Goal: Task Accomplishment & Management: Use online tool/utility

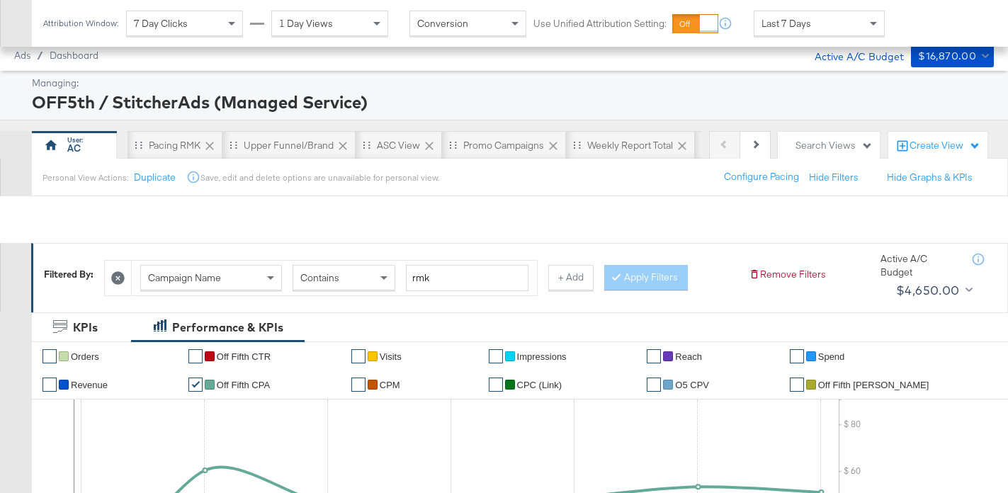
scroll to position [652, 0]
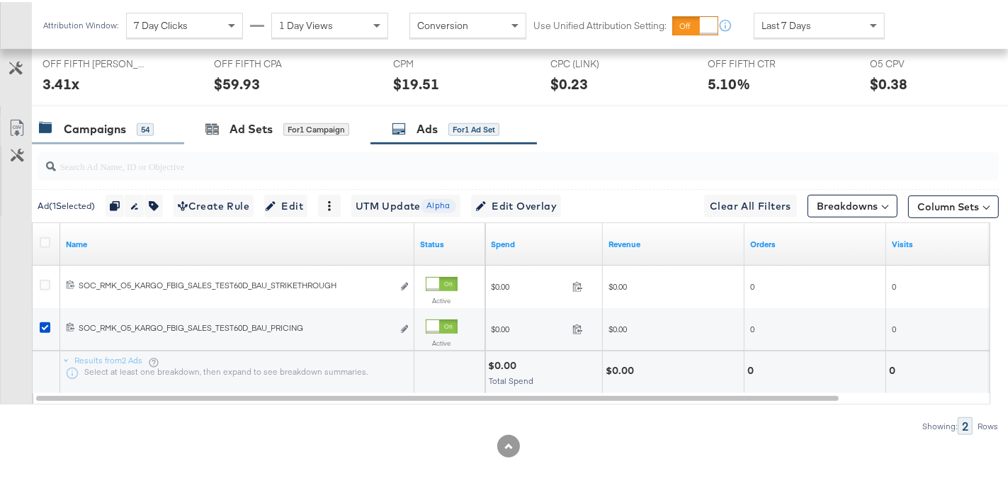
click at [118, 121] on div "Campaigns" at bounding box center [95, 127] width 62 height 16
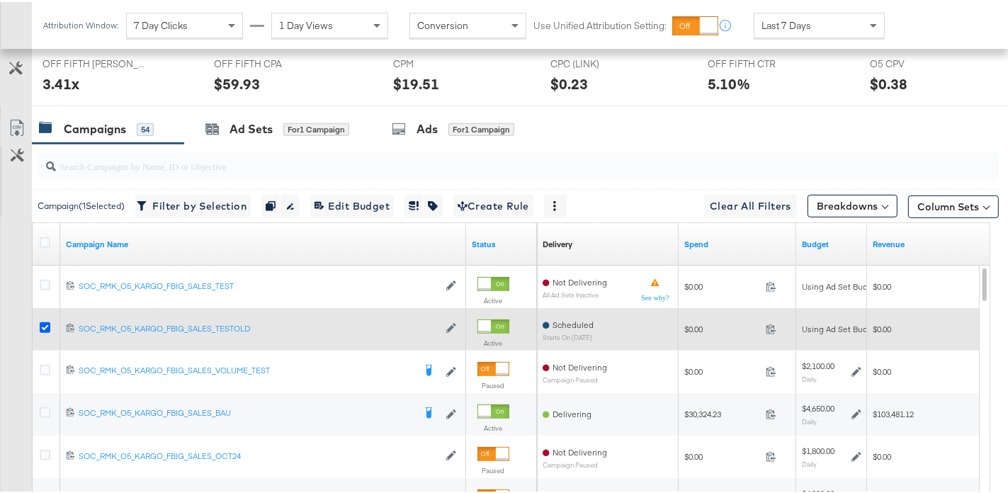
click at [45, 322] on icon at bounding box center [45, 325] width 11 height 11
click at [0, 0] on input "checkbox" at bounding box center [0, 0] width 0 height 0
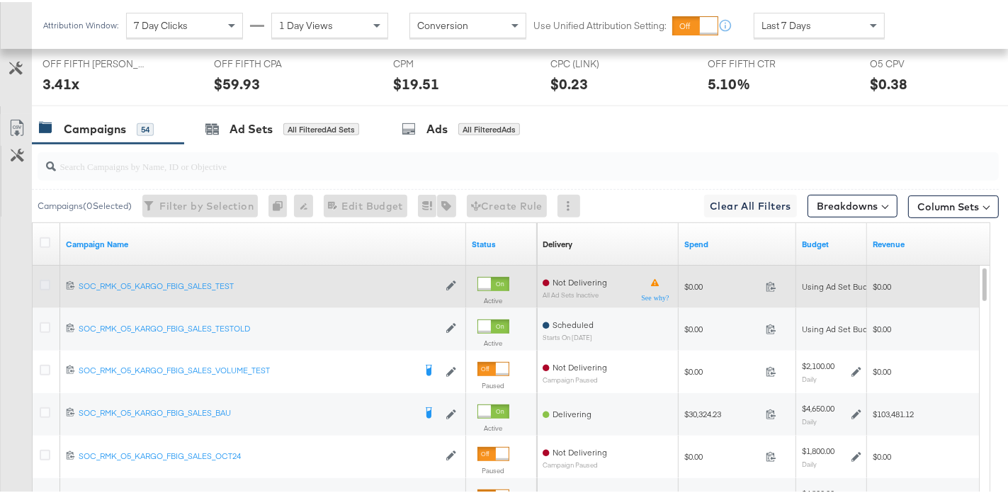
click at [47, 283] on icon at bounding box center [45, 283] width 11 height 11
click at [0, 0] on input "checkbox" at bounding box center [0, 0] width 0 height 0
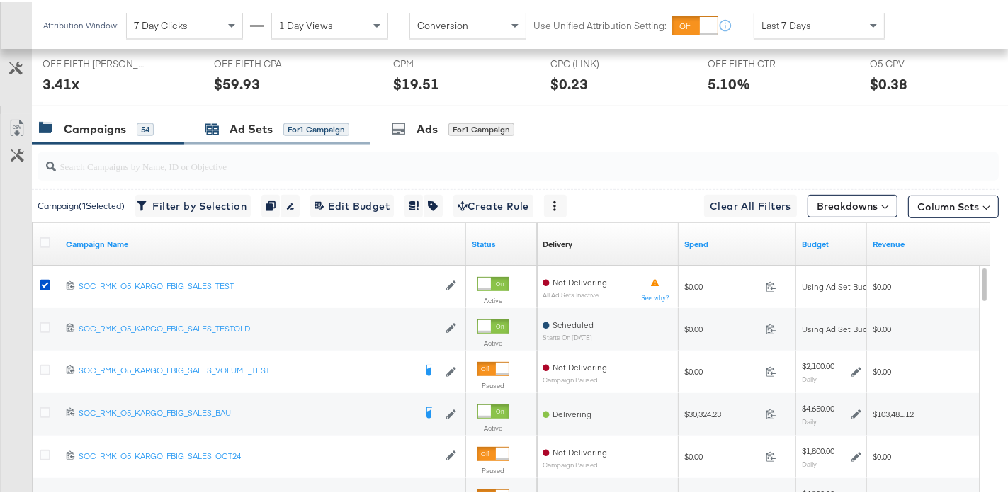
click at [218, 126] on icon at bounding box center [213, 127] width 13 height 9
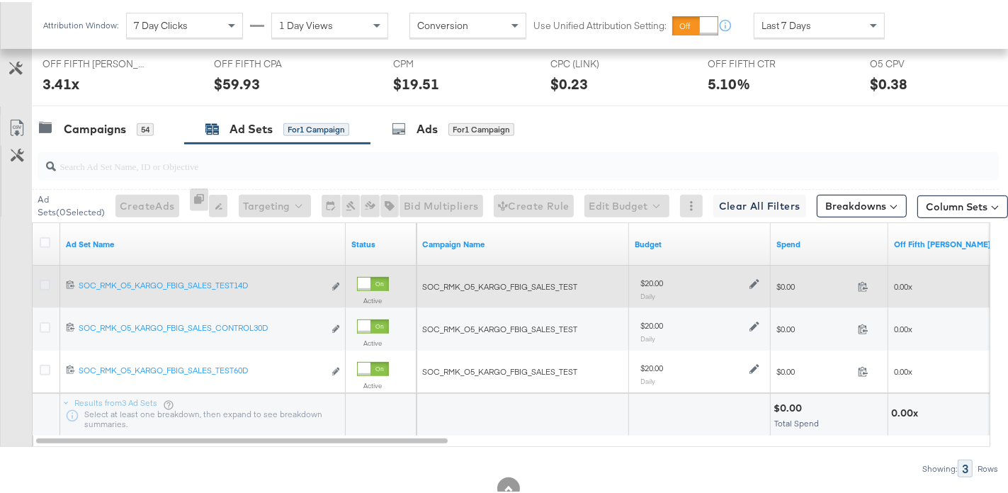
click at [47, 281] on icon at bounding box center [45, 283] width 11 height 11
click at [0, 0] on input "checkbox" at bounding box center [0, 0] width 0 height 0
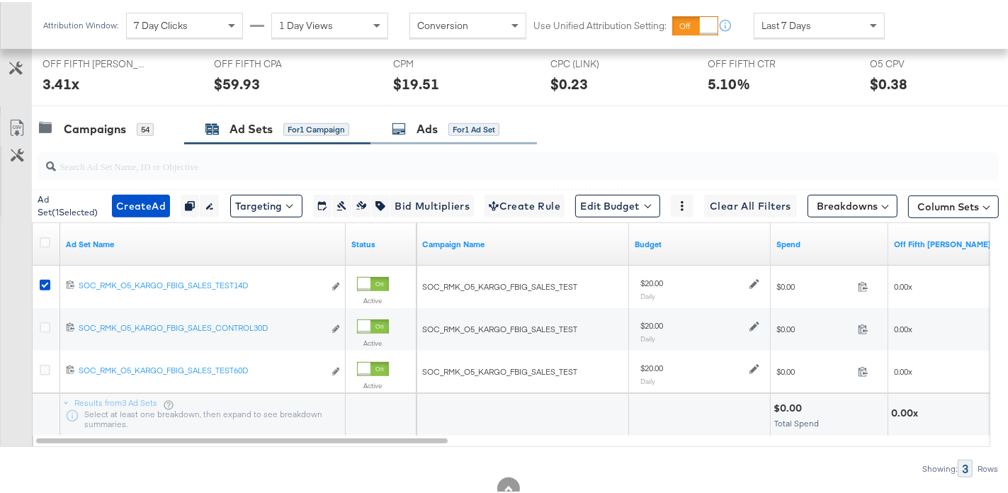
click at [401, 120] on icon at bounding box center [399, 127] width 14 height 14
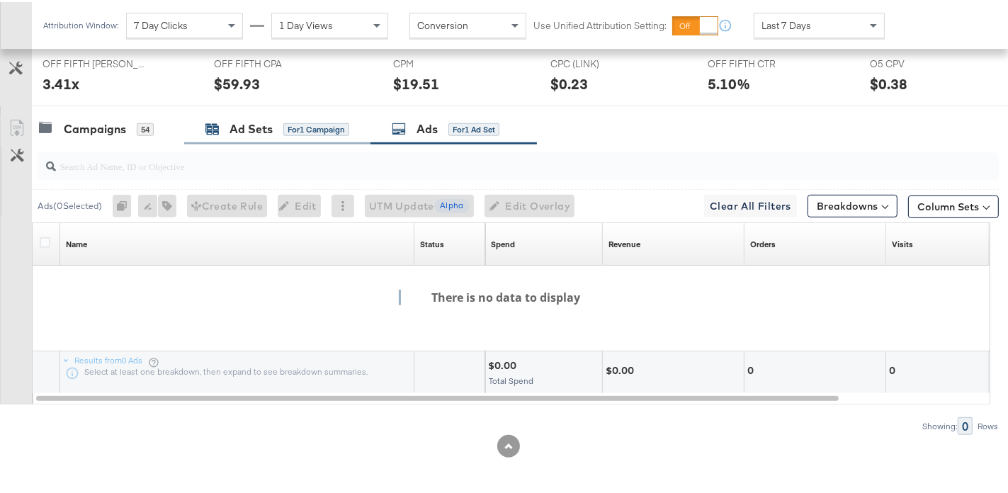
click at [276, 130] on div "Ad Sets for 1 Campaign" at bounding box center [277, 127] width 144 height 16
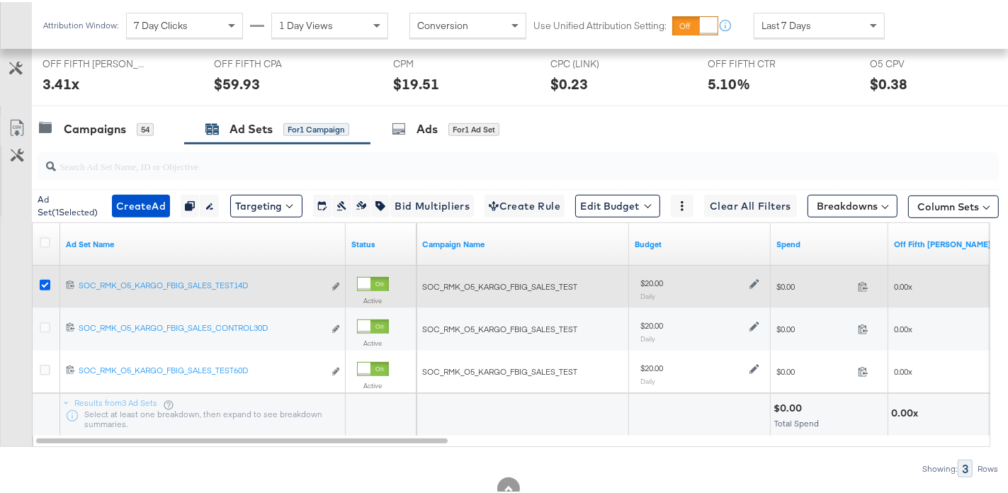
click at [45, 278] on icon at bounding box center [45, 283] width 11 height 11
click at [0, 0] on input "checkbox" at bounding box center [0, 0] width 0 height 0
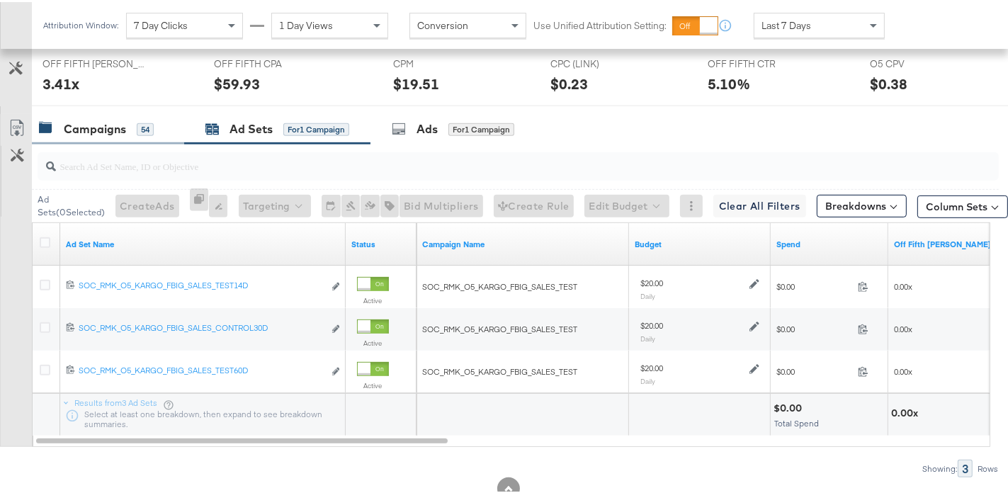
click at [116, 127] on div "Campaigns" at bounding box center [95, 127] width 62 height 16
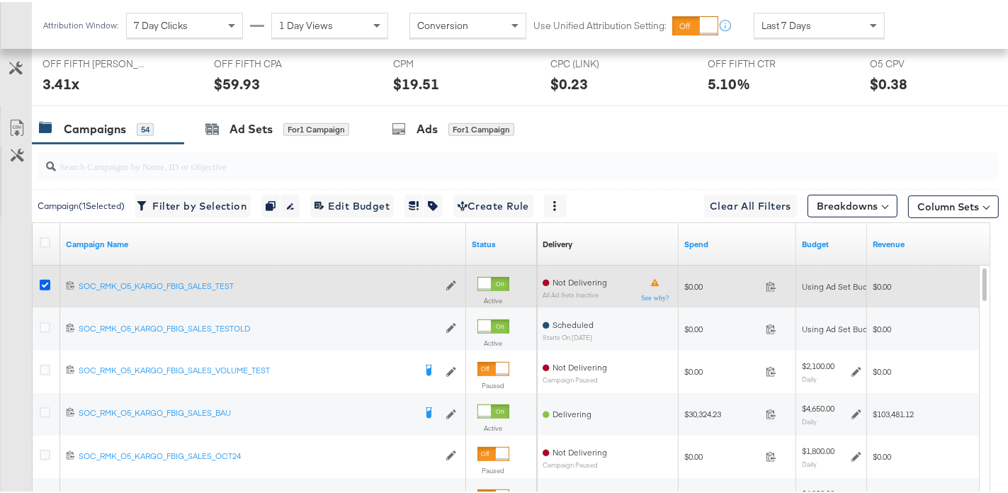
click at [46, 280] on icon at bounding box center [45, 283] width 11 height 11
click at [0, 0] on input "checkbox" at bounding box center [0, 0] width 0 height 0
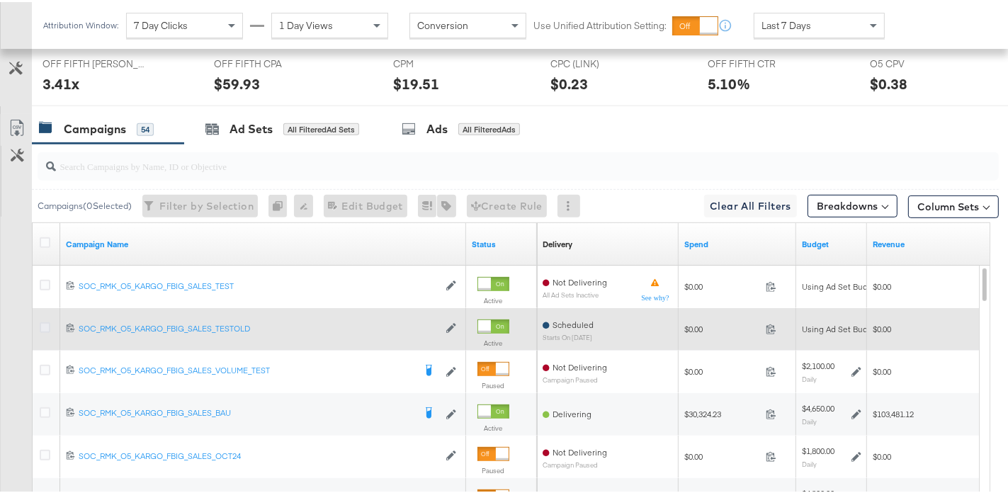
click at [40, 323] on icon at bounding box center [45, 325] width 11 height 11
click at [0, 0] on input "checkbox" at bounding box center [0, 0] width 0 height 0
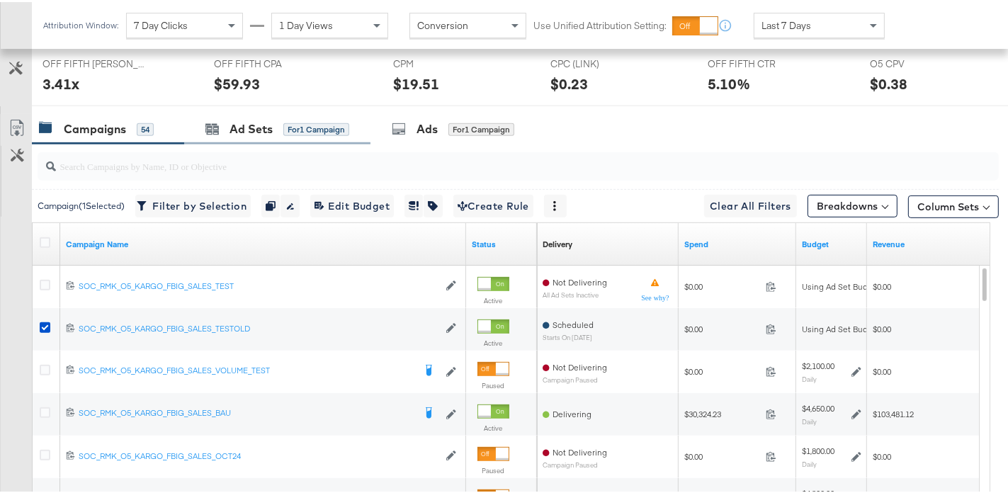
click at [239, 134] on div "Ad Sets for 1 Campaign" at bounding box center [277, 127] width 186 height 30
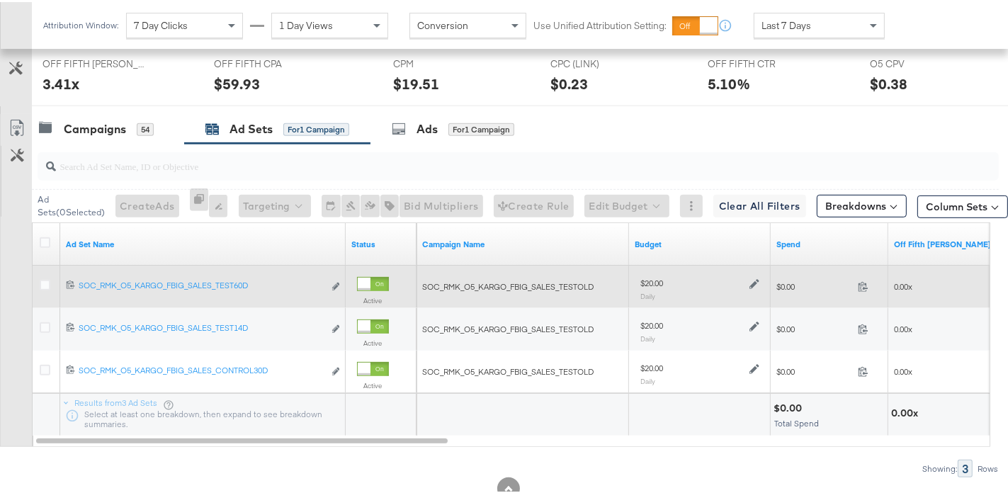
drag, startPoint x: 45, startPoint y: 282, endPoint x: 80, endPoint y: 265, distance: 38.6
click at [45, 282] on icon at bounding box center [45, 283] width 11 height 11
click at [0, 0] on input "checkbox" at bounding box center [0, 0] width 0 height 0
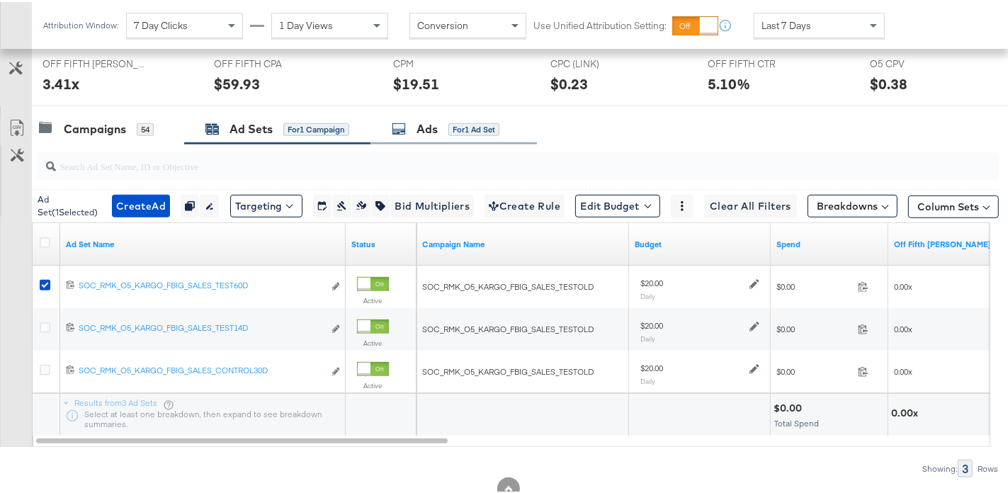
click at [413, 125] on div "Ads for 1 Ad Set" at bounding box center [446, 127] width 108 height 16
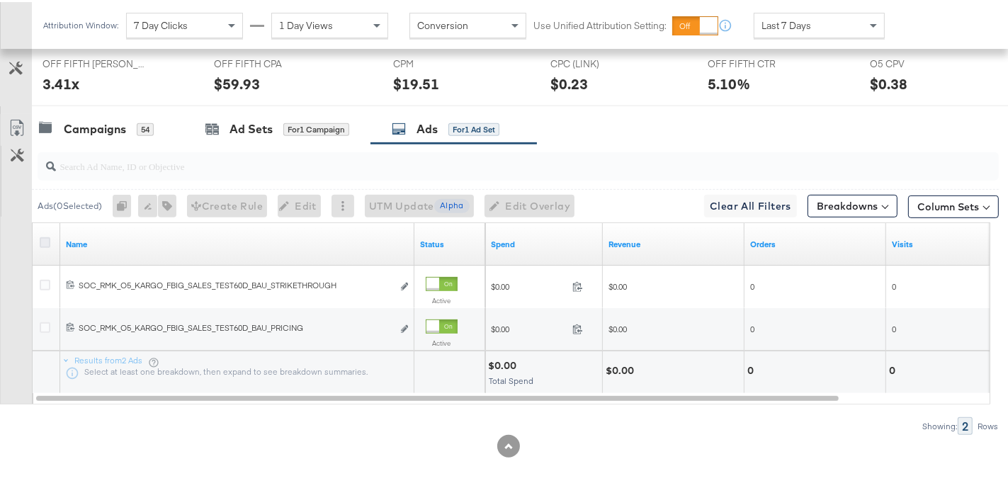
click at [44, 238] on icon at bounding box center [45, 240] width 11 height 11
click at [0, 0] on input "checkbox" at bounding box center [0, 0] width 0 height 0
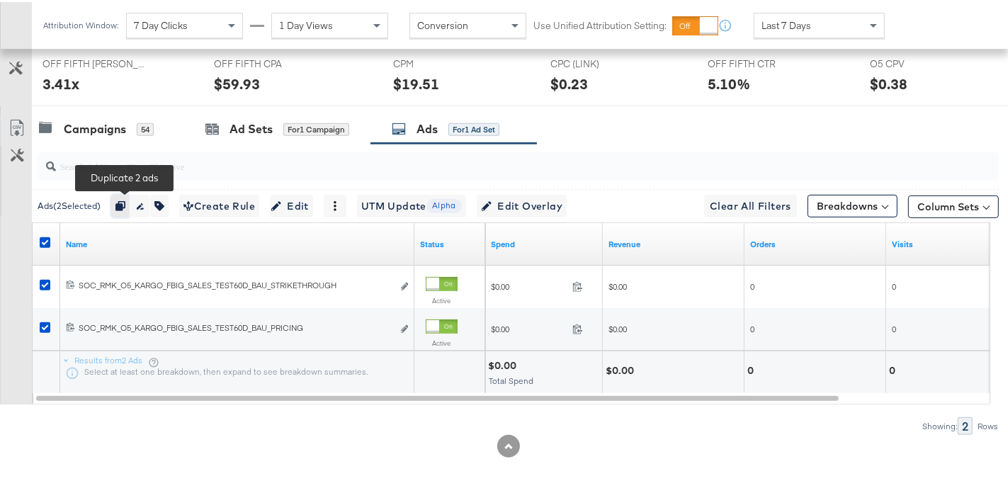
click at [125, 203] on icon "button" at bounding box center [120, 204] width 10 height 10
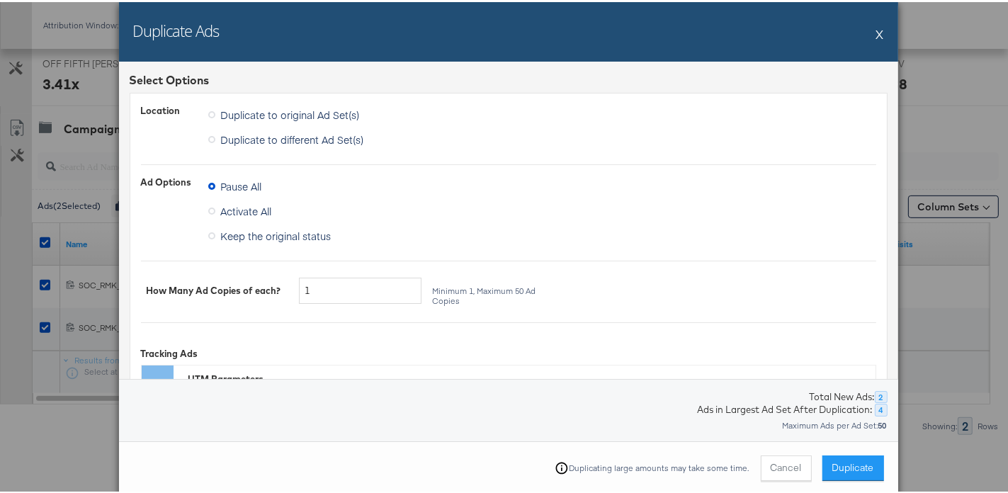
click at [244, 210] on span "Activate All" at bounding box center [246, 209] width 51 height 14
click at [0, 0] on input "Activate All" at bounding box center [0, 0] width 0 height 0
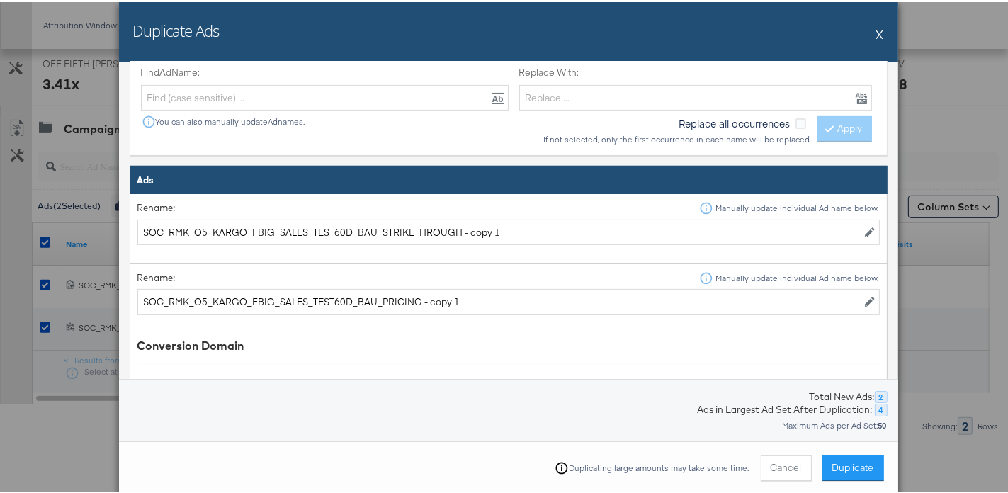
scroll to position [416, 0]
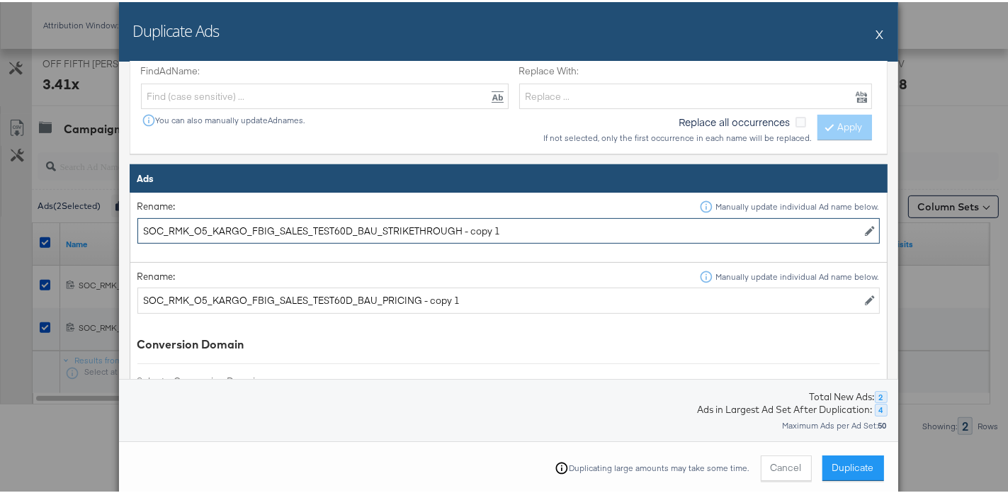
drag, startPoint x: 450, startPoint y: 227, endPoint x: 142, endPoint y: 229, distance: 308.8
click at [142, 229] on input "SOC_RMK_O5_KARGO_FBIG_SALES_TEST60D_BAU_STRIKETHROUGH - copy 1" at bounding box center [508, 229] width 742 height 26
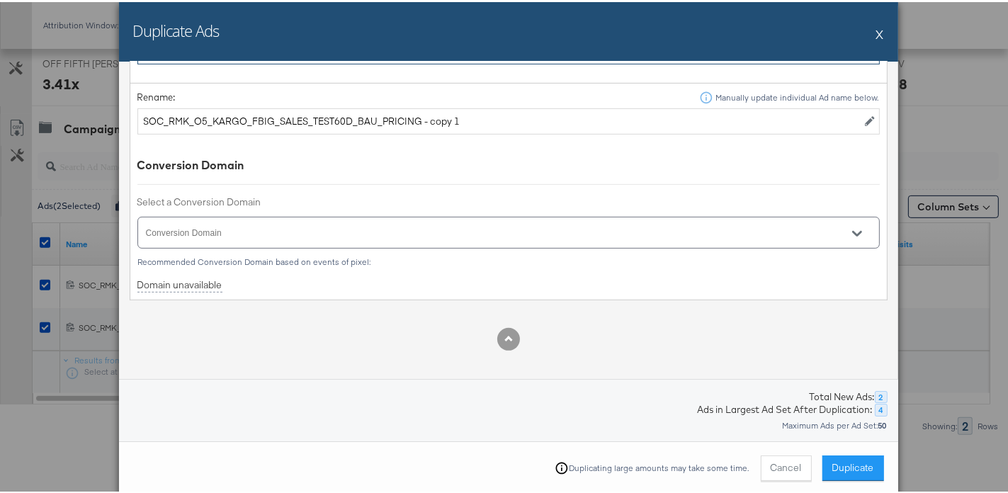
scroll to position [653, 0]
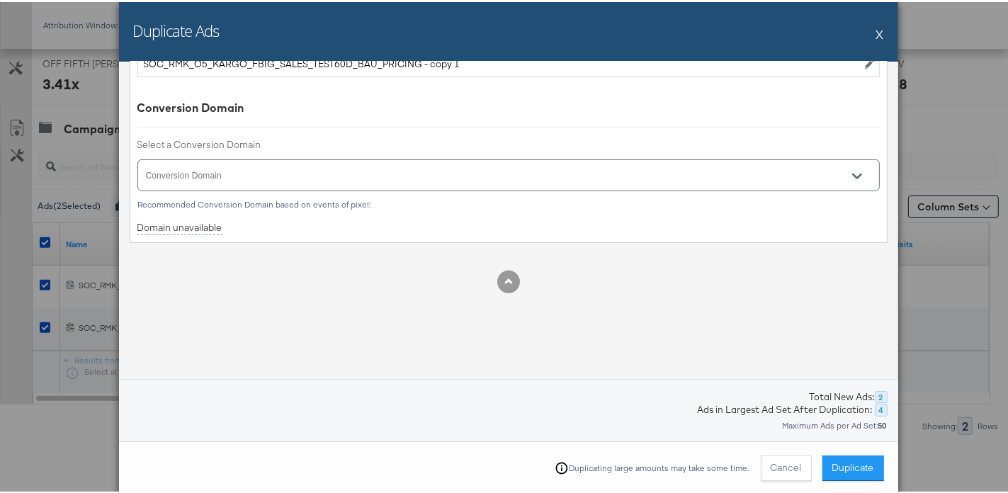
click at [289, 174] on input "Conversion Domain" at bounding box center [488, 179] width 689 height 16
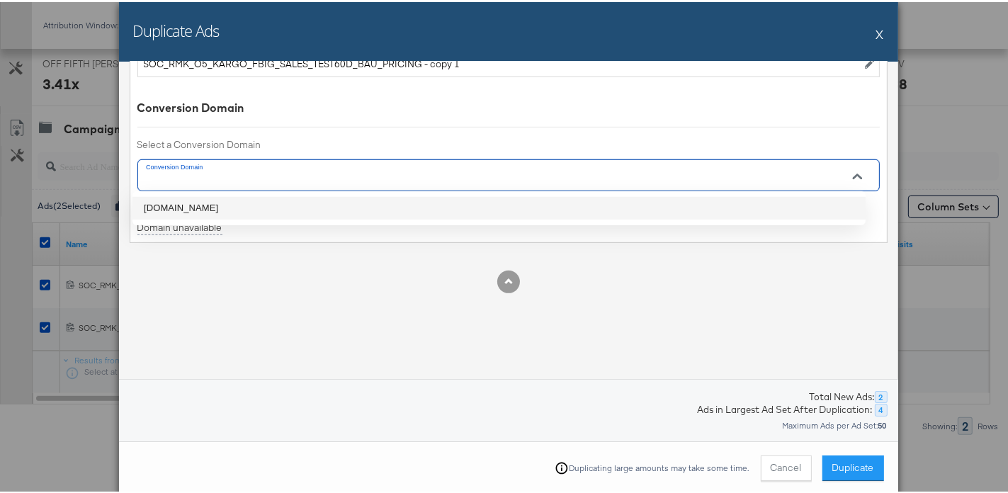
click at [280, 203] on li "[DOMAIN_NAME]" at bounding box center [498, 206] width 733 height 23
type input "[DOMAIN_NAME]"
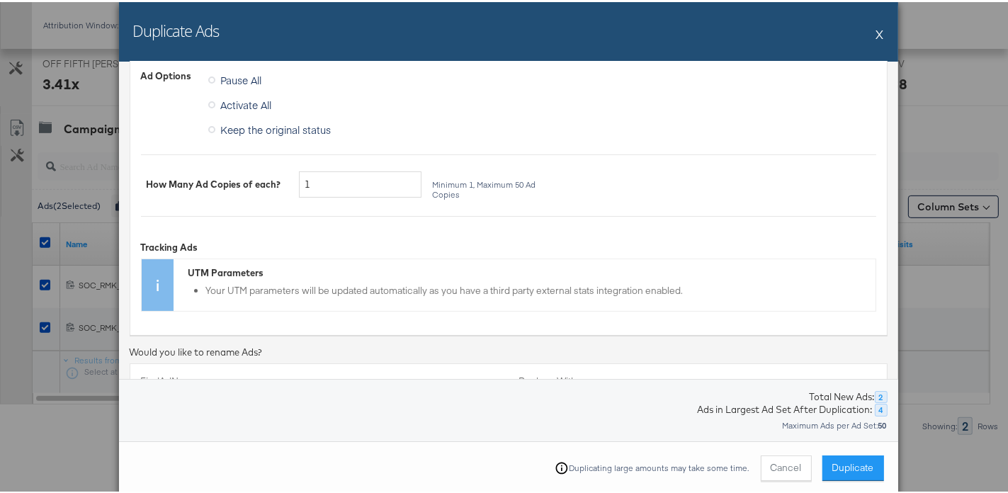
scroll to position [370, 0]
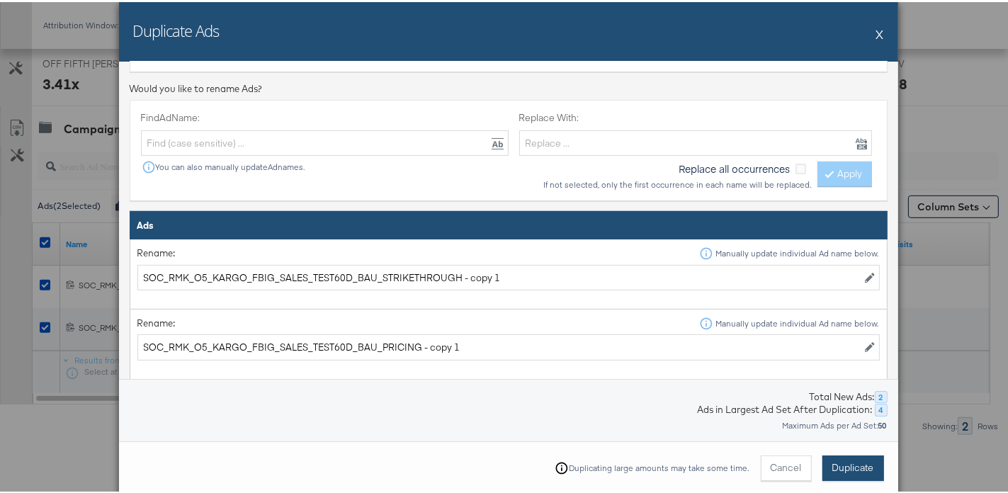
click at [856, 462] on span "Duplicate" at bounding box center [853, 465] width 42 height 13
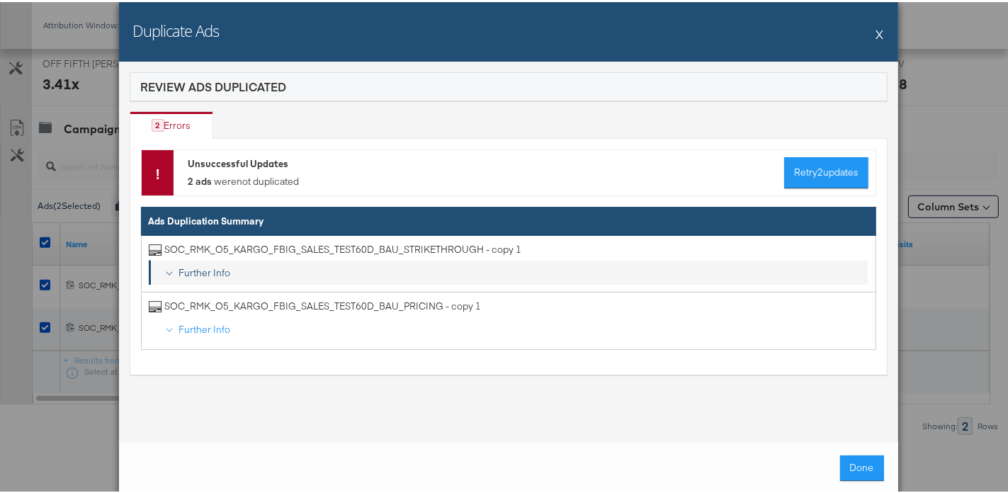
click at [186, 268] on div "Further Info" at bounding box center [518, 270] width 688 height 13
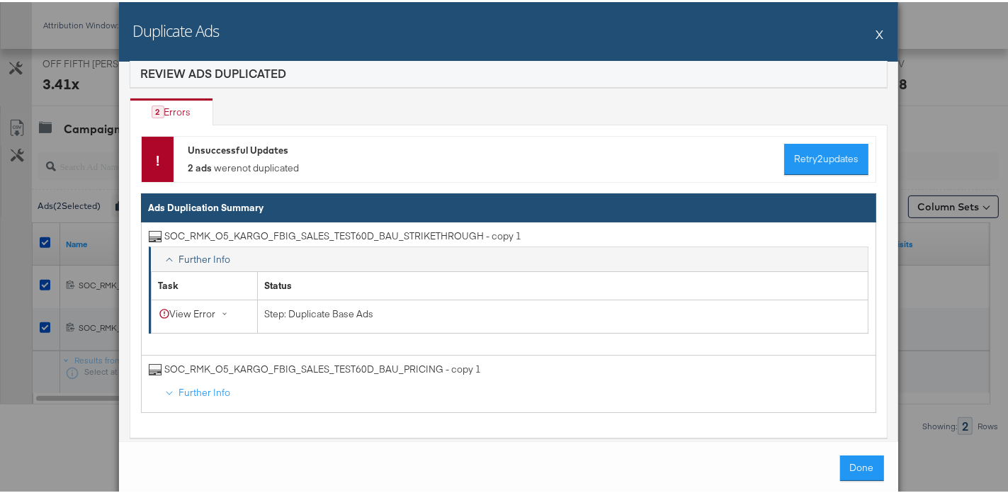
scroll to position [28, 0]
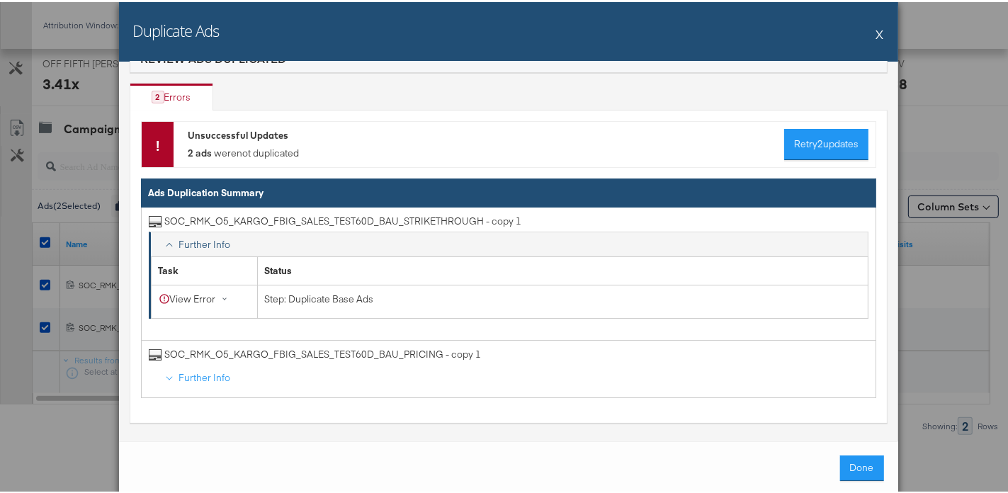
click at [876, 28] on button "X" at bounding box center [880, 32] width 8 height 28
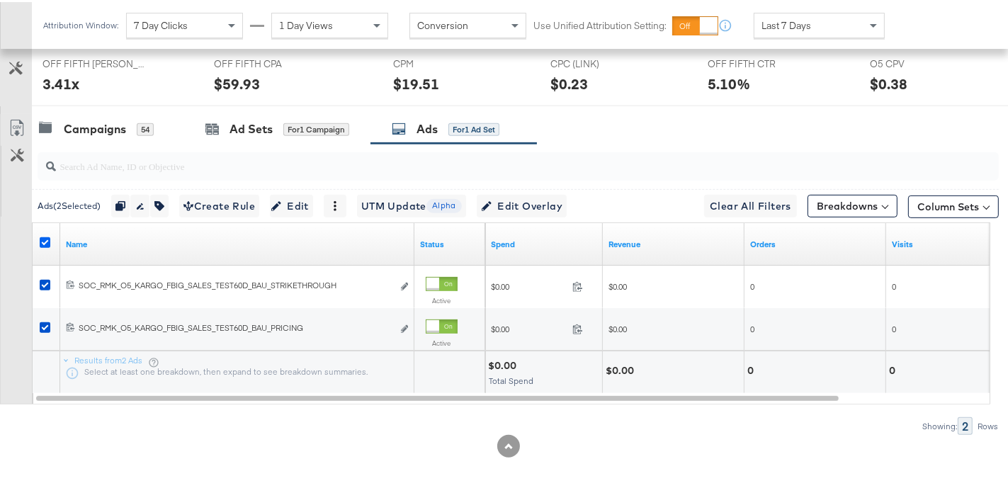
click at [43, 236] on icon at bounding box center [45, 240] width 11 height 11
click at [0, 0] on input "checkbox" at bounding box center [0, 0] width 0 height 0
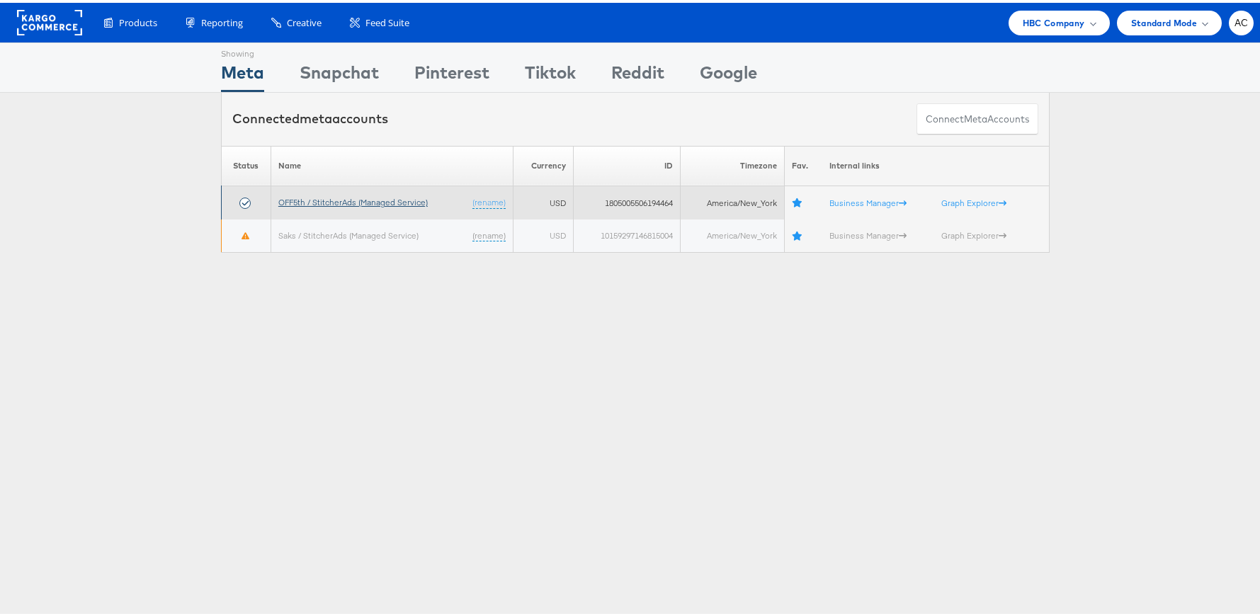
click at [381, 200] on link "OFF5th / StitcherAds (Managed Service)" at bounding box center [352, 199] width 149 height 11
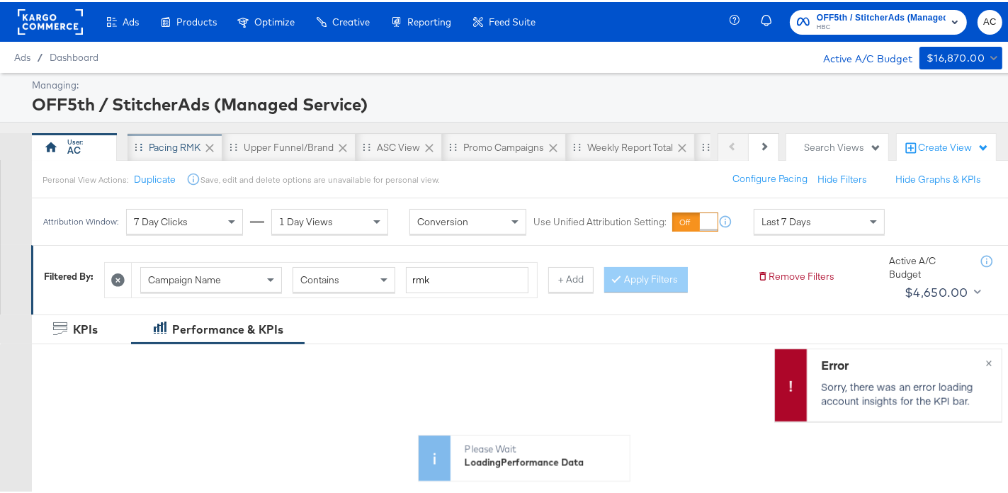
click at [178, 141] on div "Pacing RMK" at bounding box center [175, 145] width 52 height 13
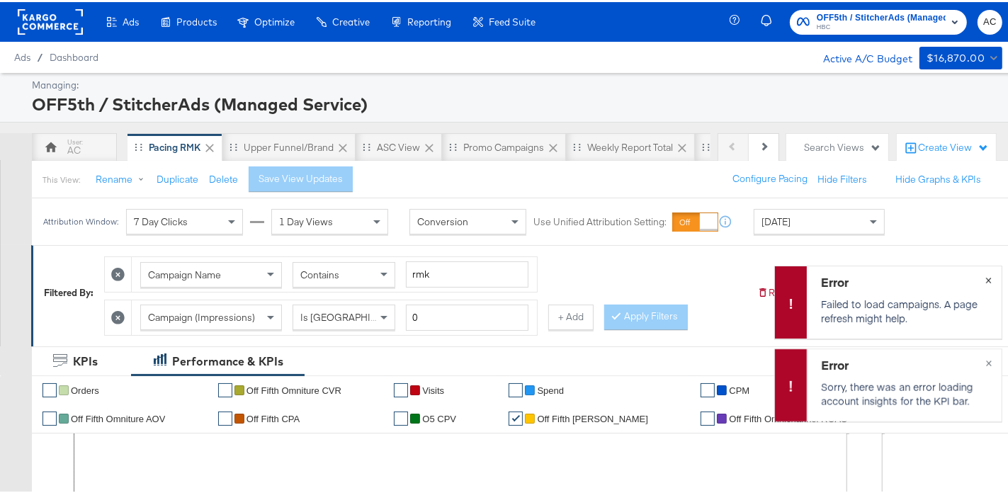
click at [985, 278] on span "×" at bounding box center [988, 276] width 6 height 16
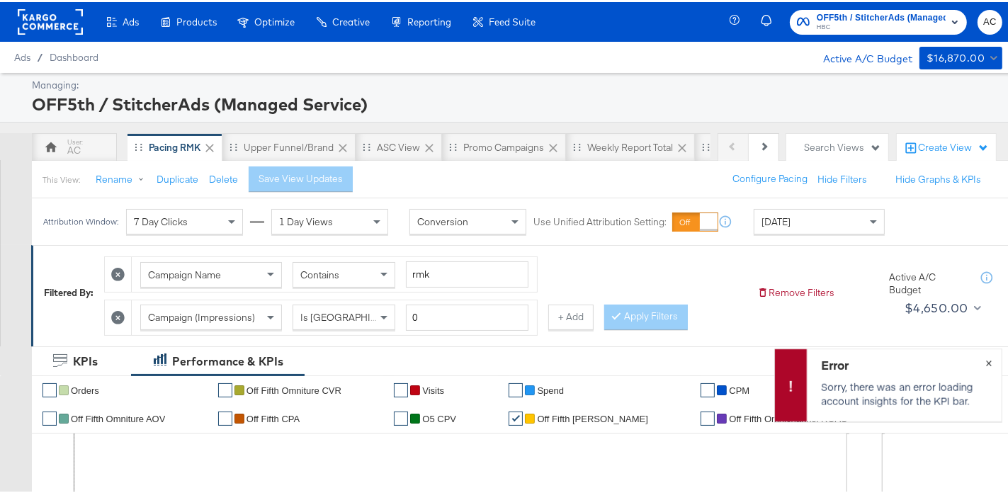
click at [985, 356] on span "×" at bounding box center [988, 359] width 6 height 16
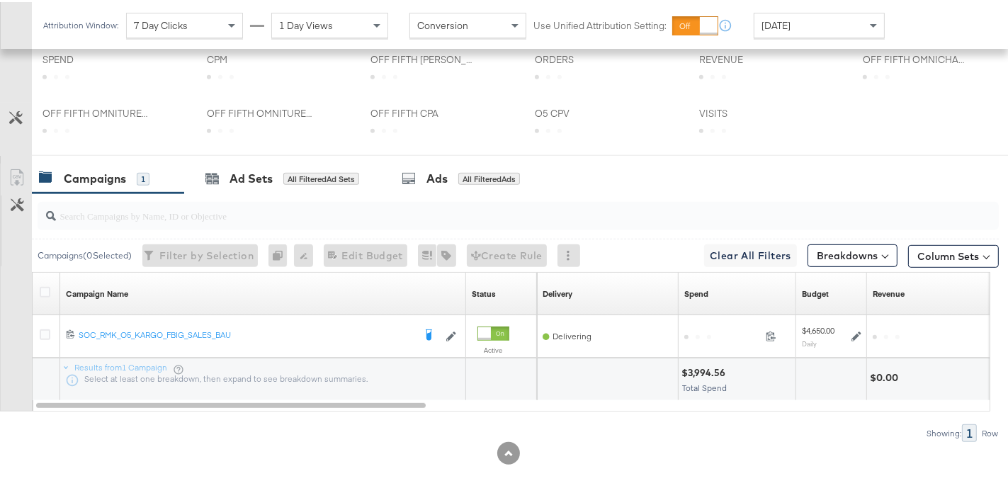
scroll to position [635, 0]
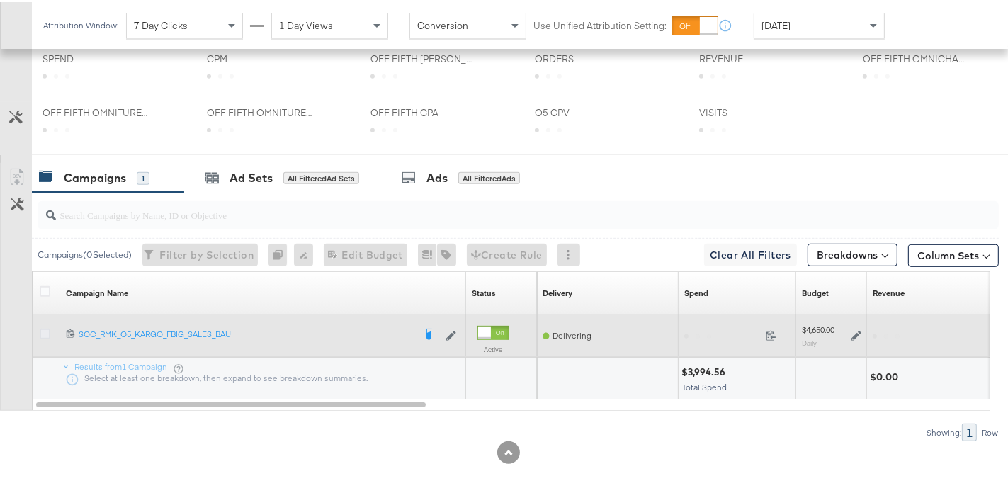
click at [42, 330] on icon at bounding box center [45, 332] width 11 height 11
click at [0, 0] on input "checkbox" at bounding box center [0, 0] width 0 height 0
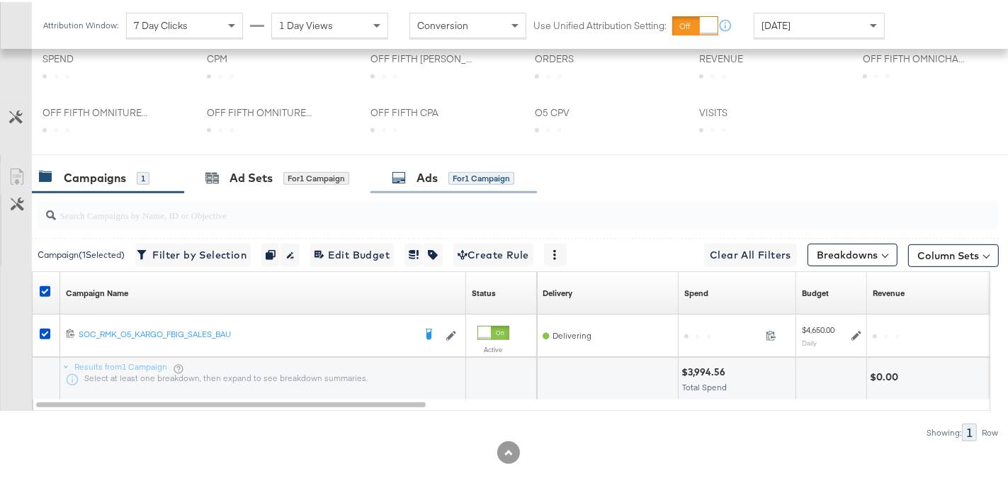
click at [465, 174] on div "for 1 Campaign" at bounding box center [481, 176] width 66 height 13
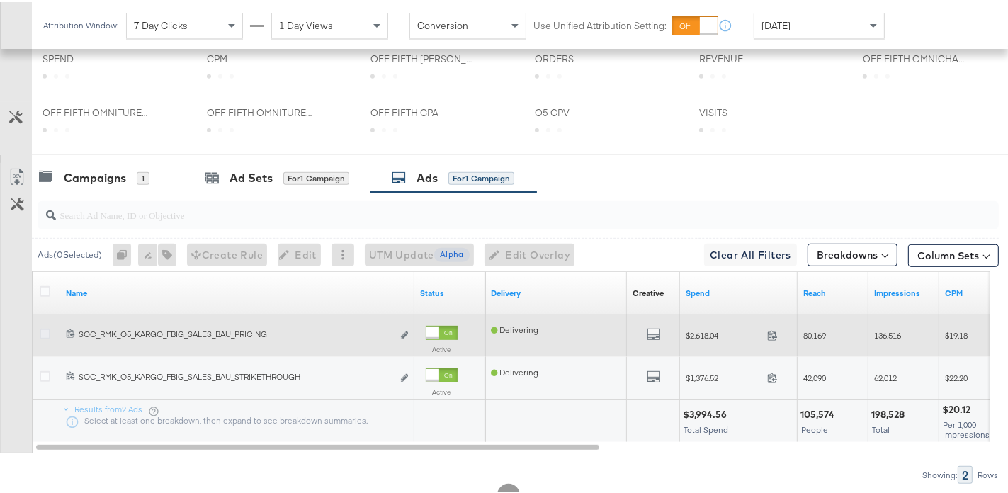
click at [45, 331] on icon at bounding box center [45, 332] width 11 height 11
click at [0, 0] on input "checkbox" at bounding box center [0, 0] width 0 height 0
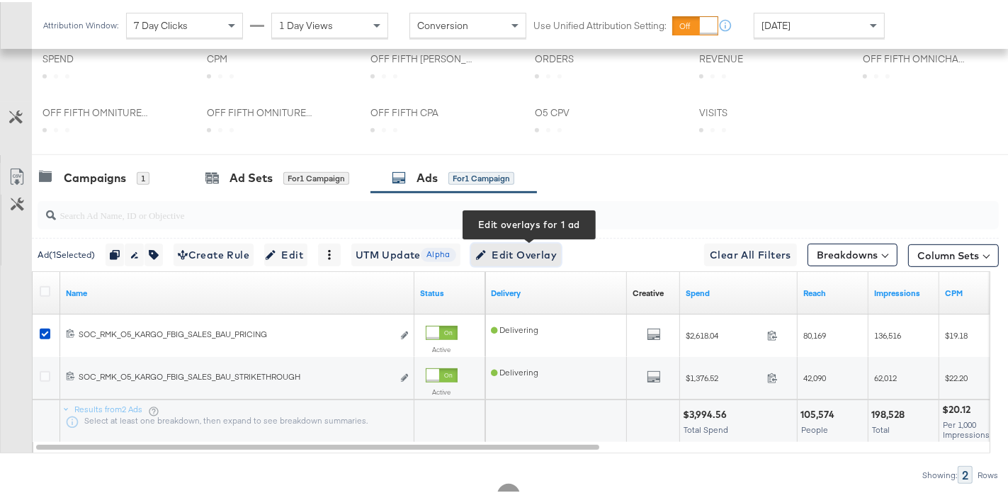
click at [528, 252] on span "Edit Overlay Edit overlays for 1 ad" at bounding box center [515, 253] width 81 height 18
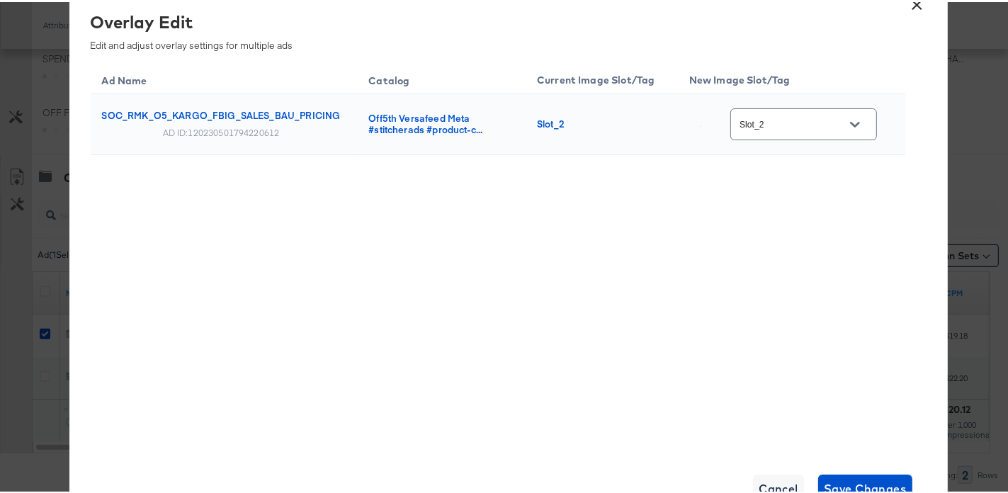
click at [861, 123] on button "Open" at bounding box center [854, 122] width 21 height 21
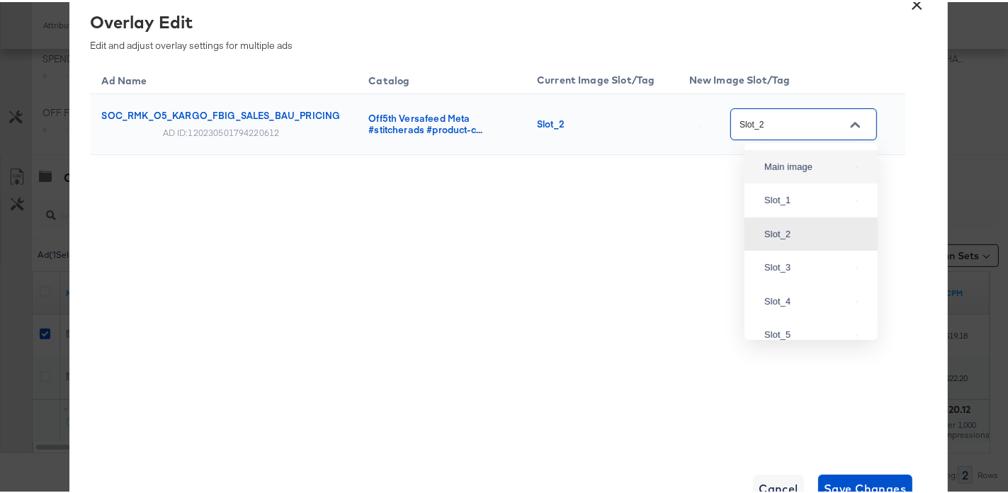
scroll to position [237, 0]
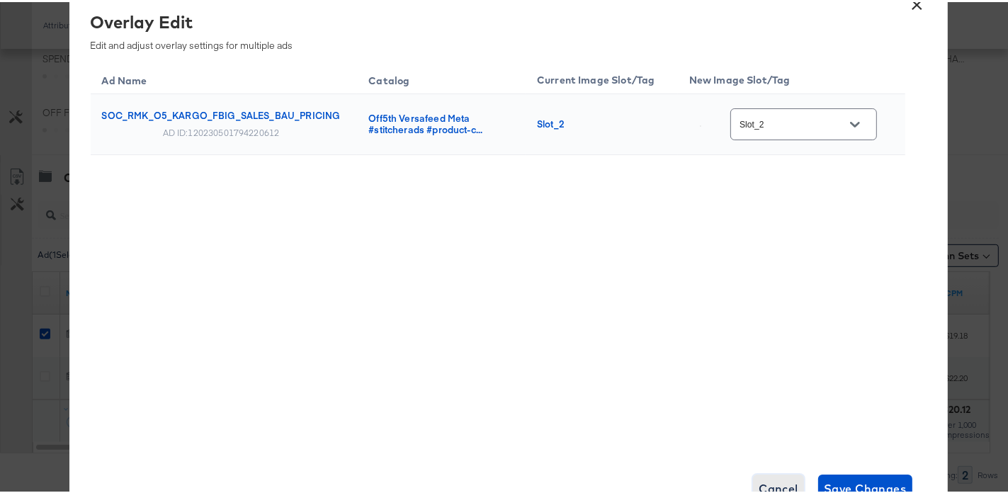
click at [777, 480] on span "Cancel" at bounding box center [779, 487] width 40 height 20
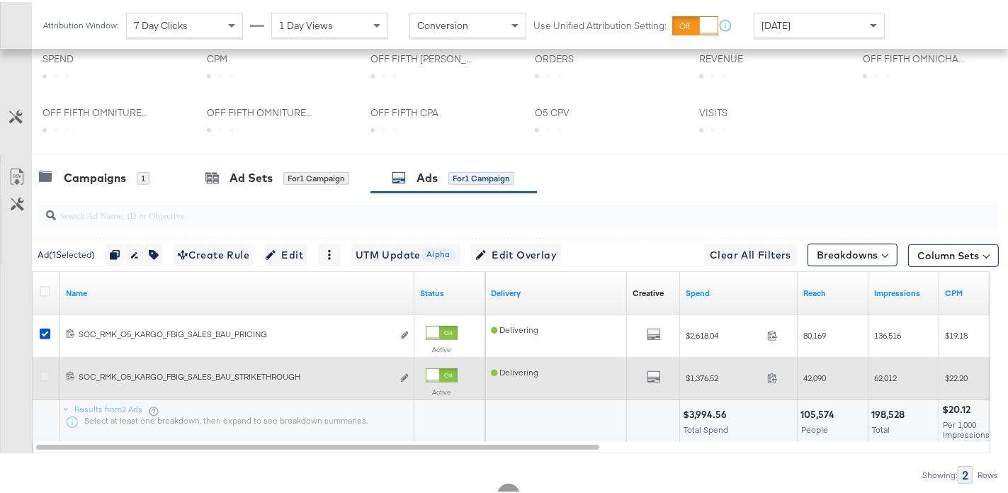
drag, startPoint x: 45, startPoint y: 330, endPoint x: 42, endPoint y: 365, distance: 35.5
click at [45, 330] on icon at bounding box center [45, 332] width 11 height 11
click at [0, 0] on input "checkbox" at bounding box center [0, 0] width 0 height 0
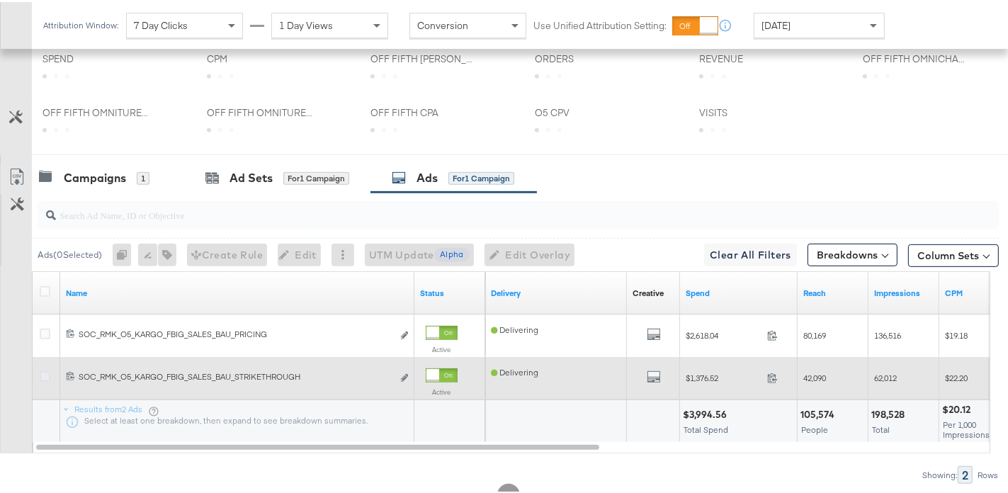
click at [45, 370] on icon at bounding box center [45, 374] width 11 height 11
click at [0, 0] on input "checkbox" at bounding box center [0, 0] width 0 height 0
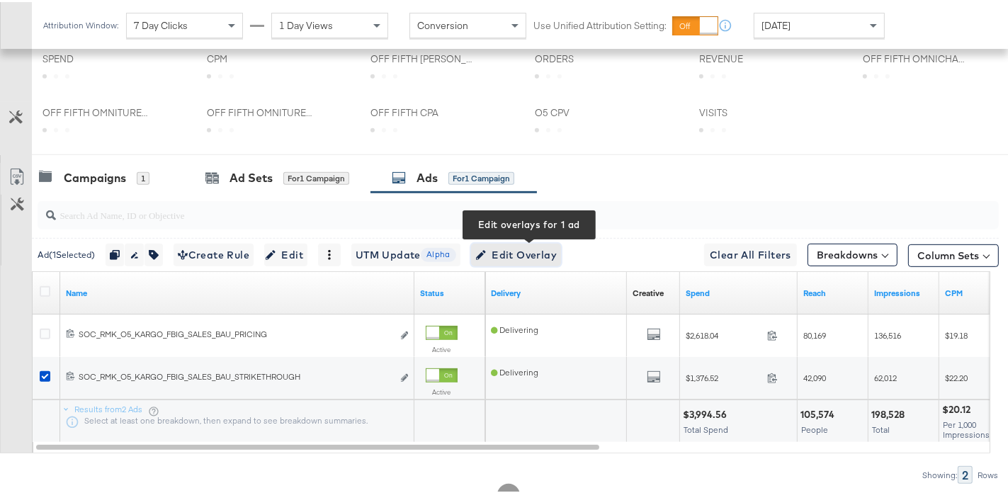
click at [521, 250] on span "Edit Overlay Edit overlays for 1 ad" at bounding box center [515, 253] width 81 height 18
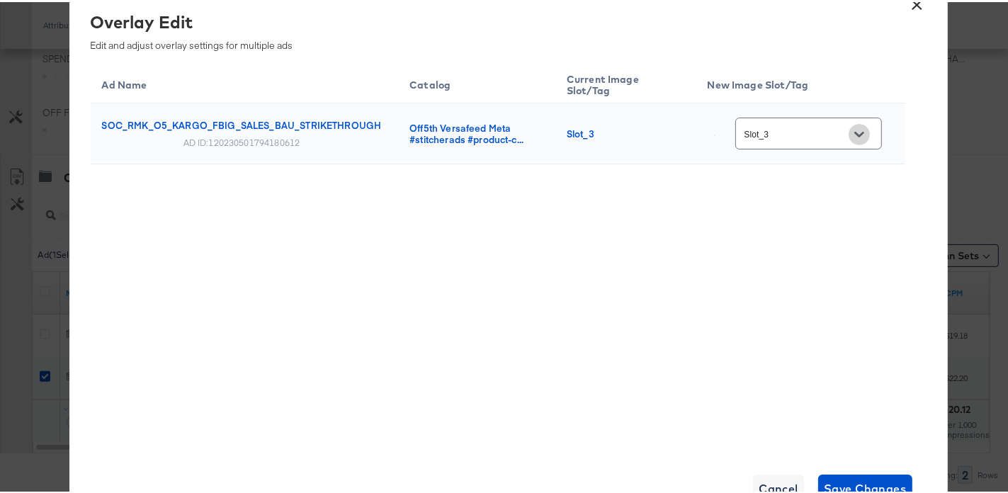
click at [864, 130] on icon "Open" at bounding box center [859, 133] width 10 height 6
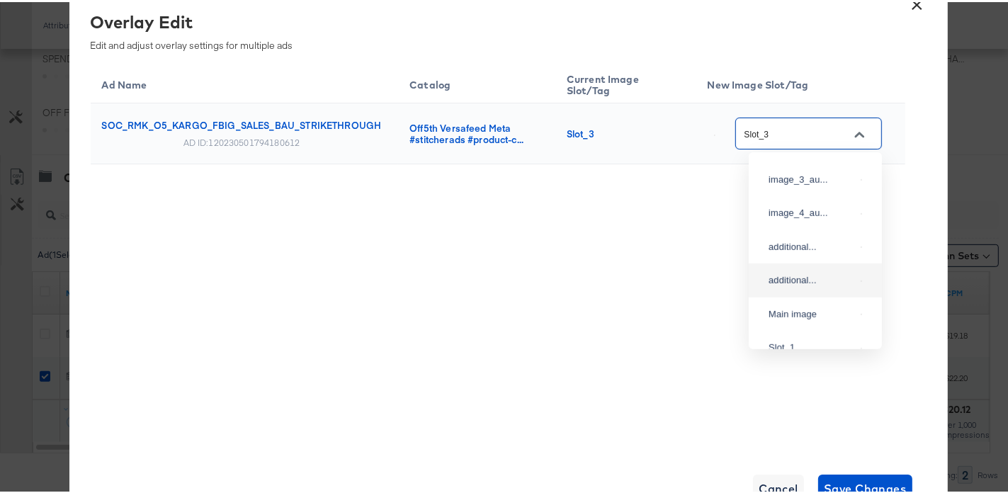
scroll to position [92, 0]
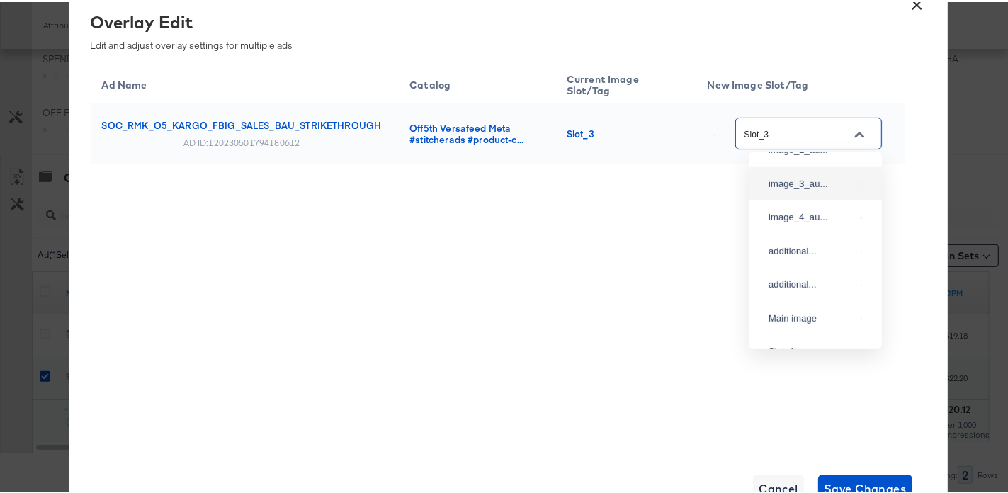
click at [921, 154] on div "Overlay Edit Edit and adjust overlay settings for multiple ads Ad Name Catalog …" at bounding box center [509, 229] width 836 height 442
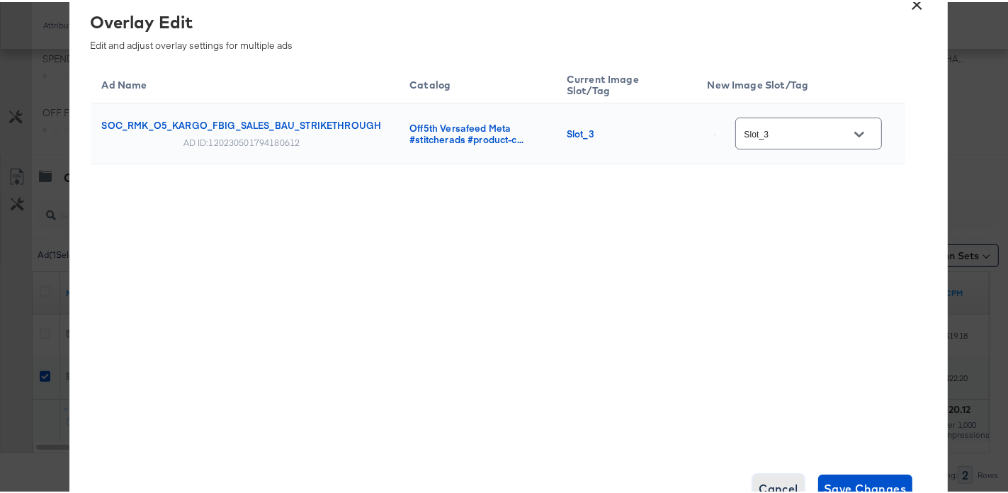
click at [781, 480] on span "Cancel" at bounding box center [779, 487] width 40 height 20
